Goal: Task Accomplishment & Management: Manage account settings

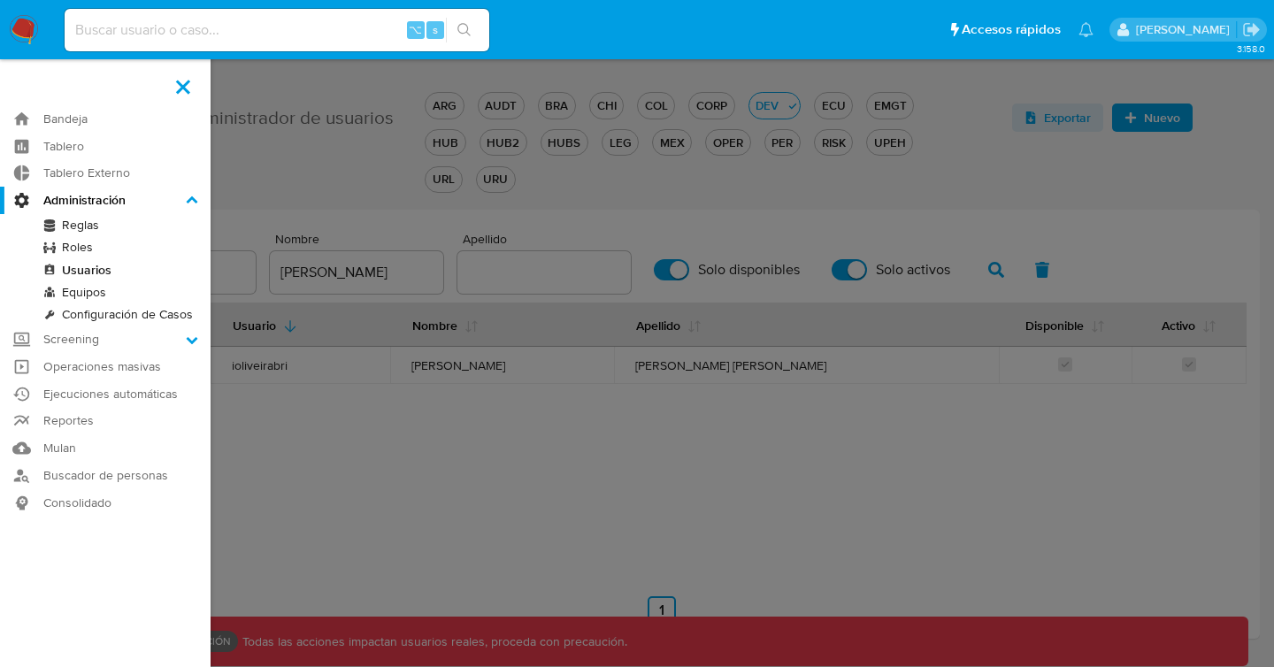
click at [73, 251] on link "Roles" at bounding box center [105, 247] width 211 height 22
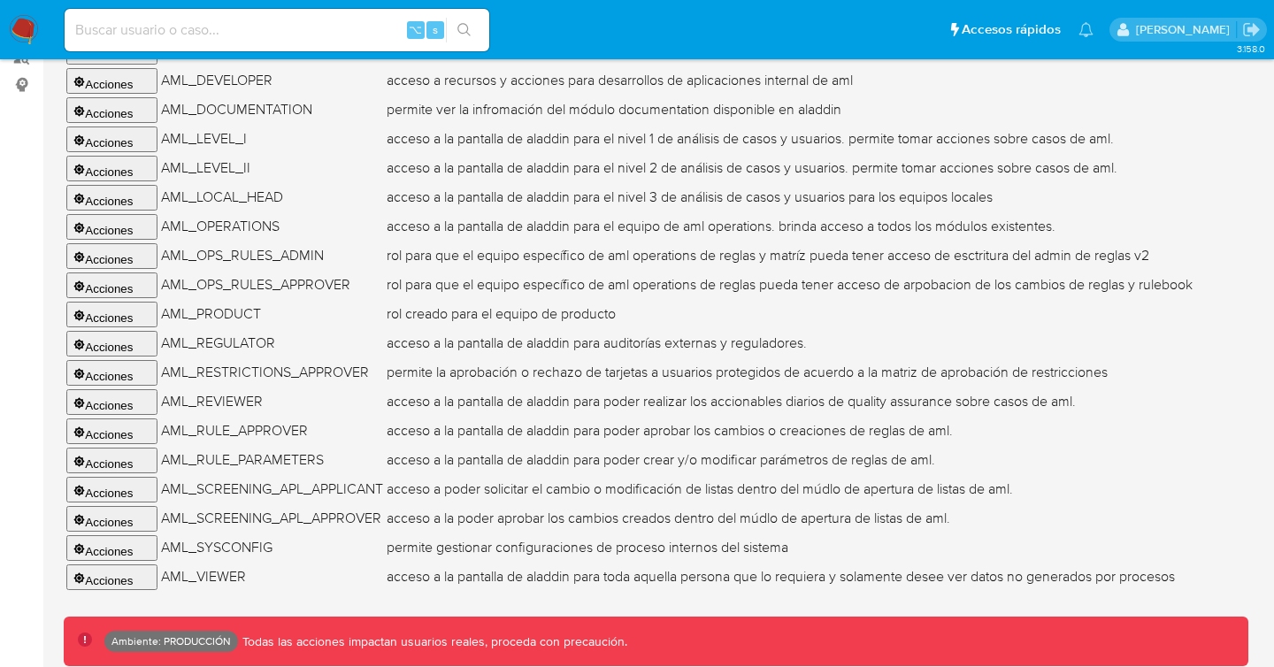
scroll to position [463, 0]
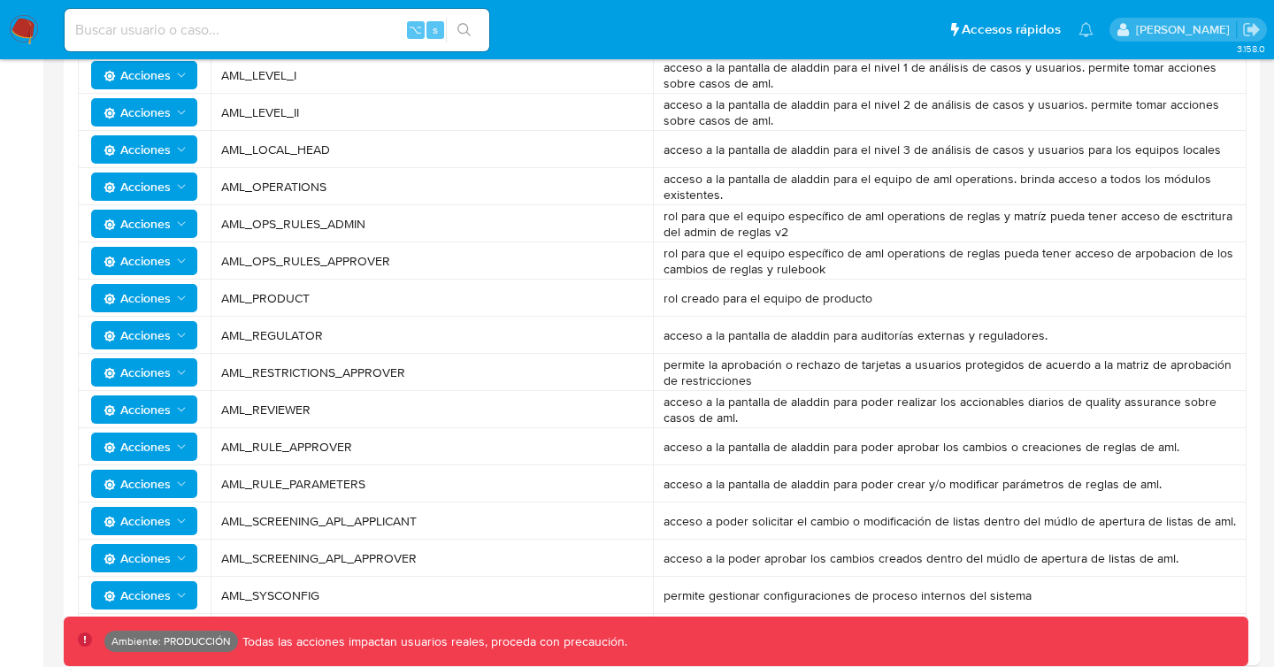
click at [148, 295] on span "Acciones" at bounding box center [136, 298] width 67 height 28
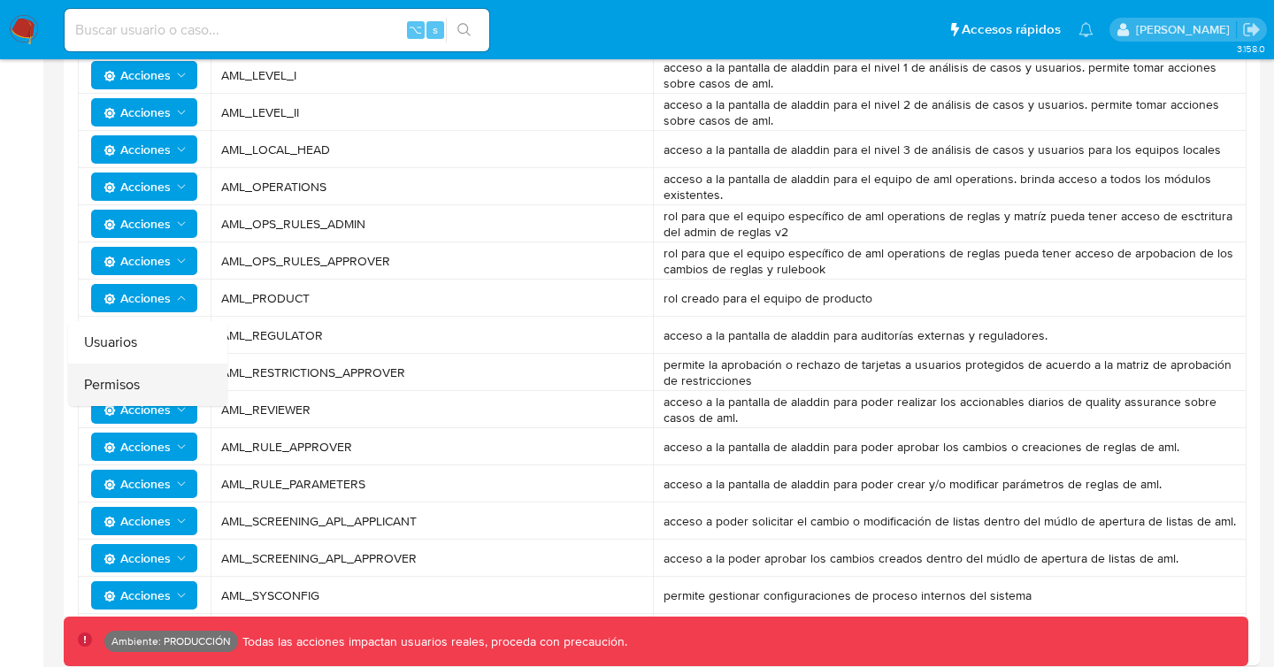
click at [135, 379] on button "Permisos" at bounding box center [147, 385] width 159 height 42
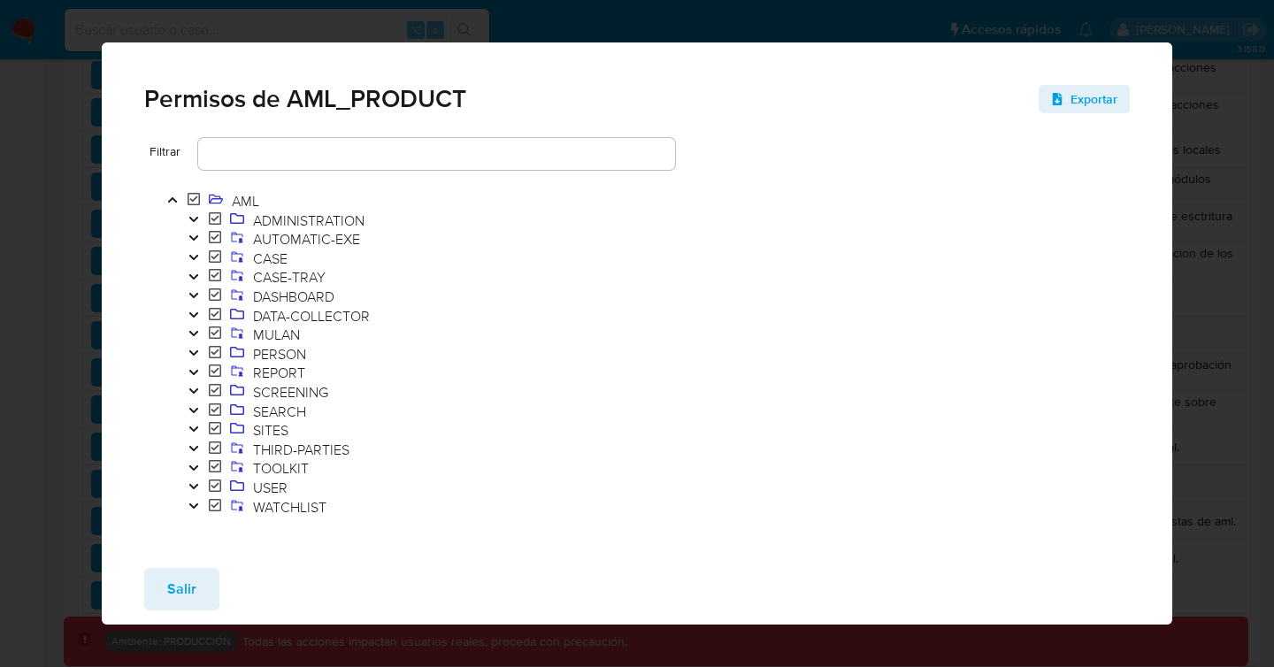
click at [192, 371] on icon "Toggle" at bounding box center [193, 372] width 9 height 5
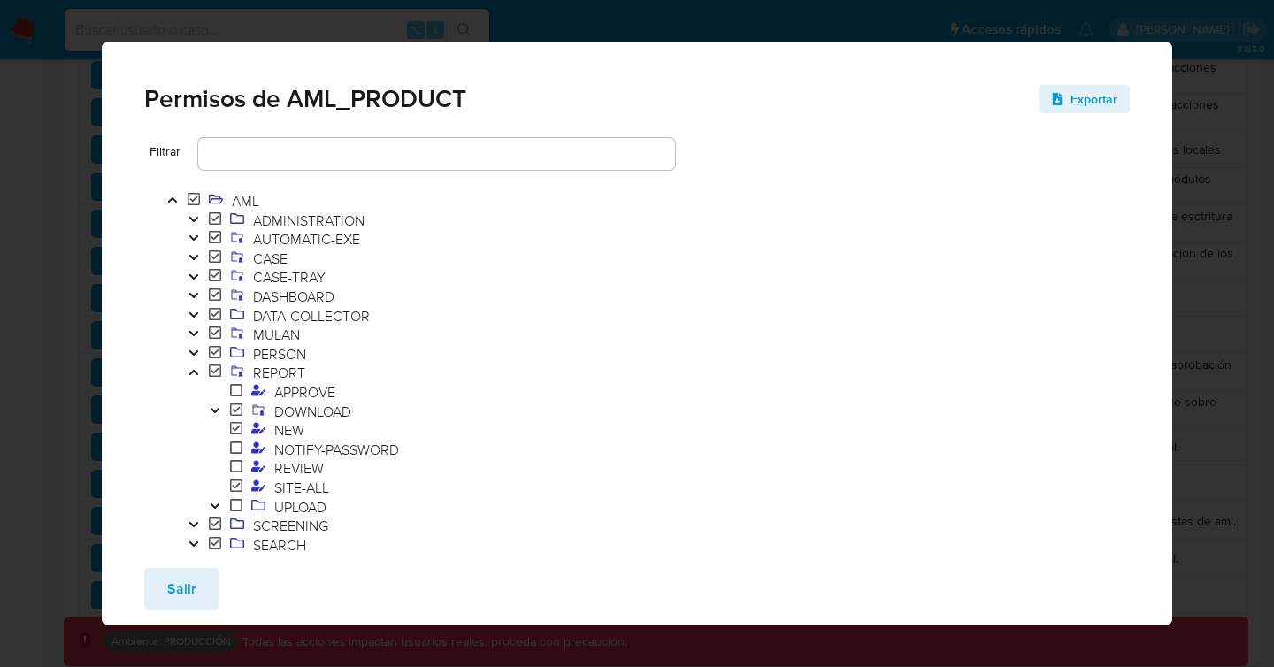
click at [237, 410] on icon at bounding box center [236, 409] width 12 height 14
click at [293, 410] on span "DOWNLOAD" at bounding box center [313, 411] width 86 height 19
click at [296, 428] on span "NEW" at bounding box center [289, 429] width 39 height 19
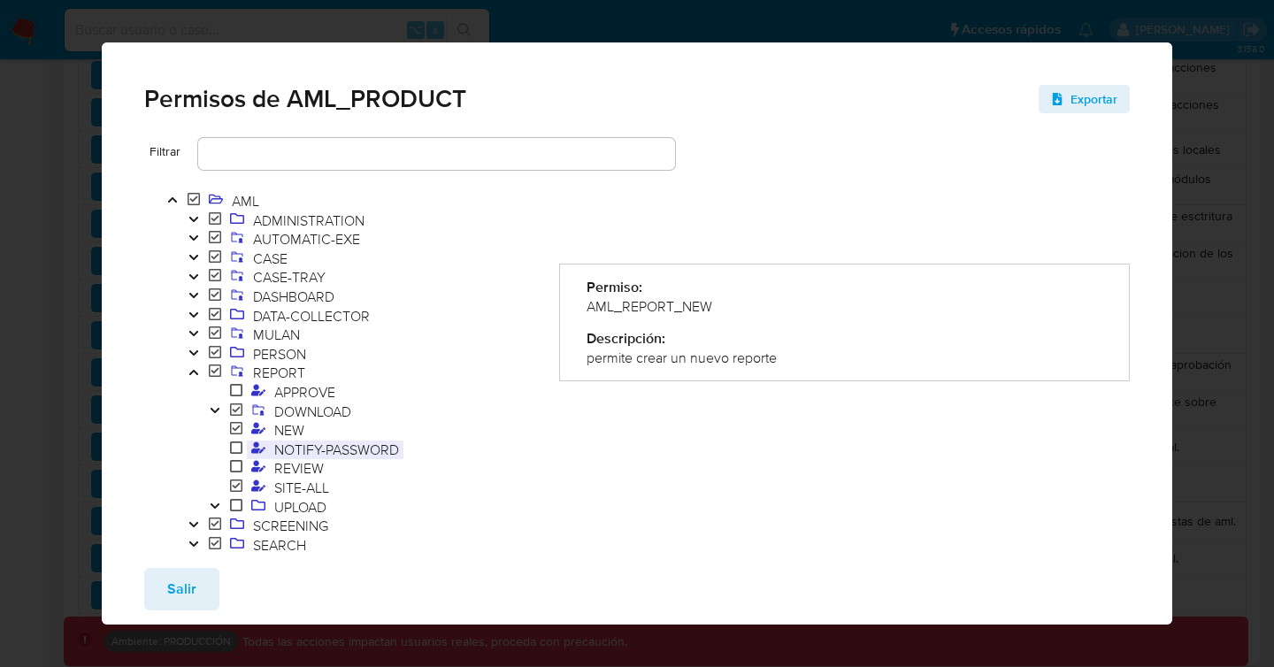
click at [304, 448] on span "NOTIFY-PASSWORD" at bounding box center [337, 449] width 134 height 19
click at [254, 449] on icon at bounding box center [258, 446] width 14 height 11
click at [256, 450] on icon at bounding box center [258, 446] width 14 height 11
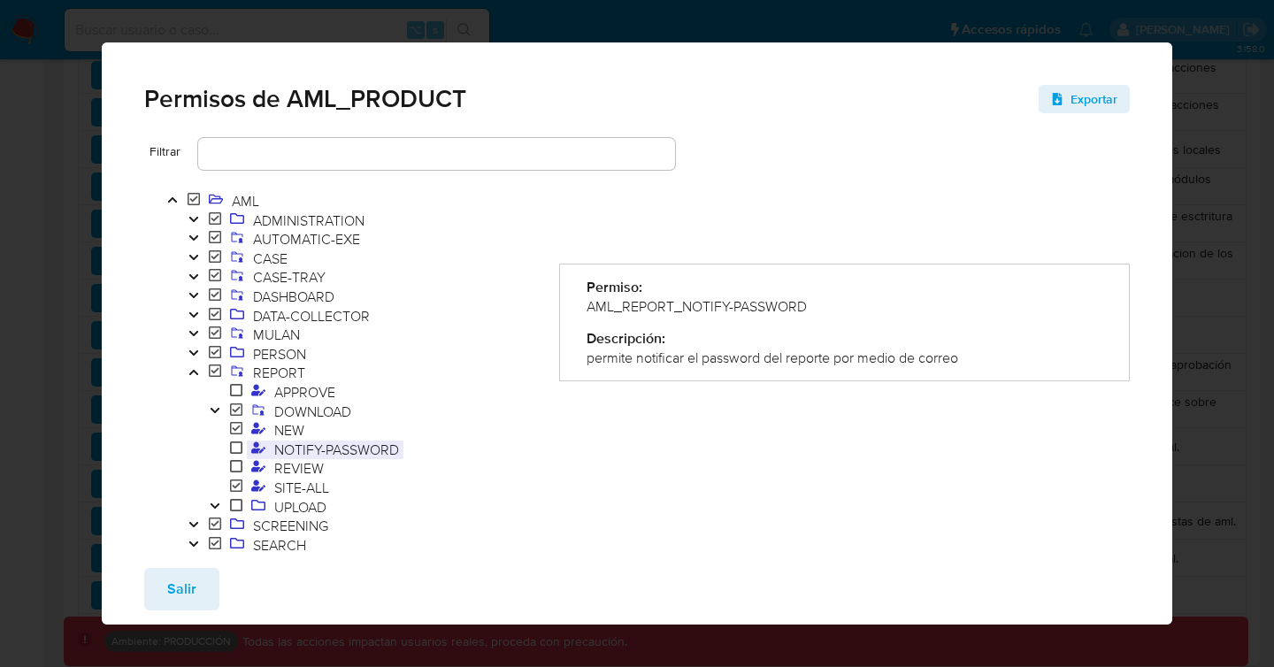
click at [256, 450] on icon at bounding box center [258, 446] width 14 height 11
